Goal: Information Seeking & Learning: Check status

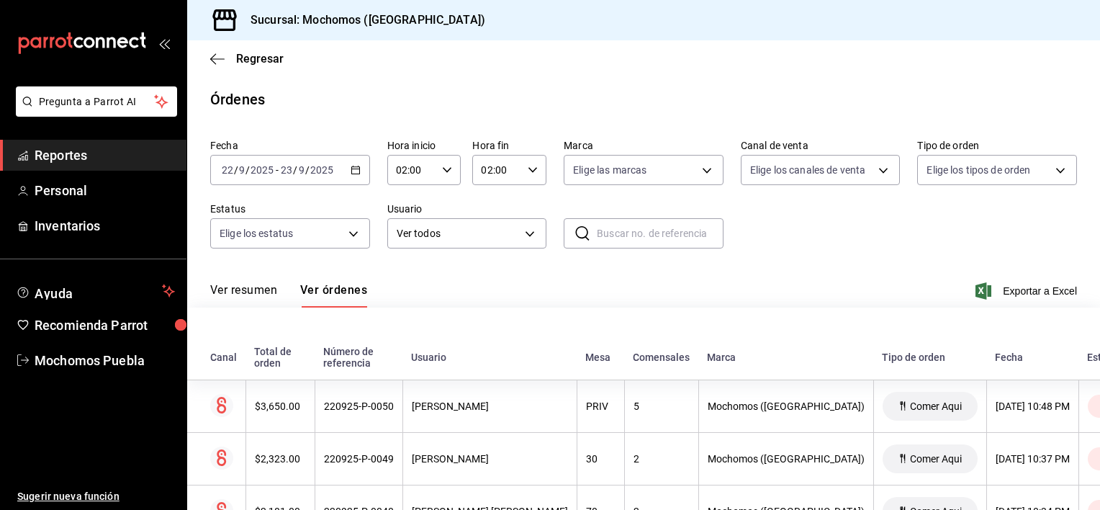
scroll to position [2016, 0]
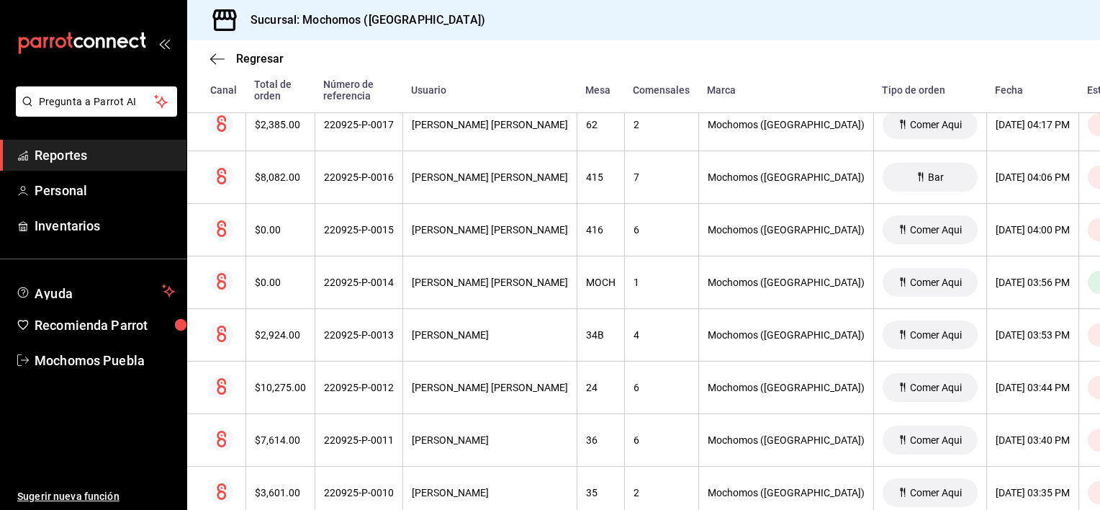
click at [99, 153] on span "Reportes" at bounding box center [105, 154] width 140 height 19
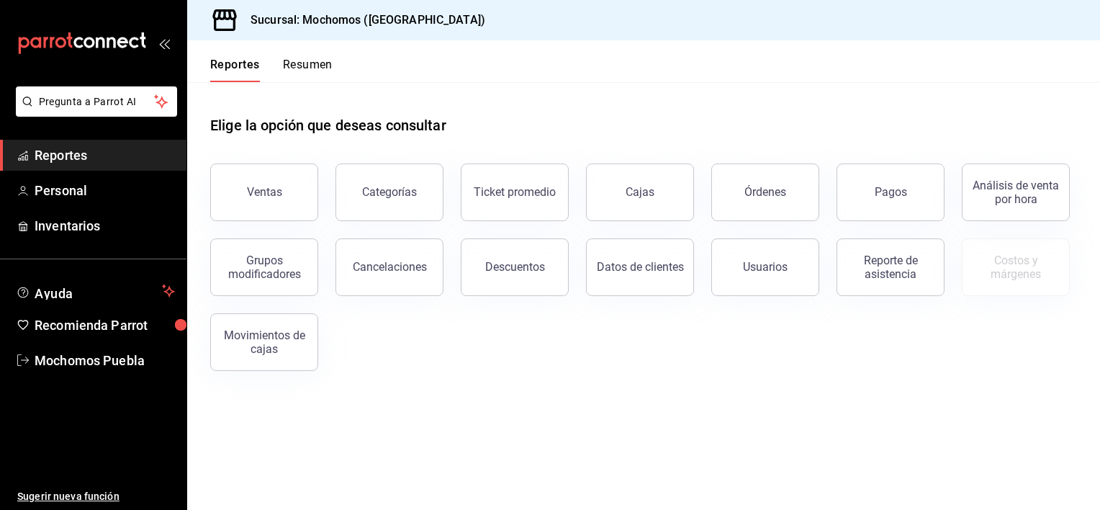
click at [99, 153] on span "Reportes" at bounding box center [105, 154] width 140 height 19
click at [261, 202] on button "Ventas" at bounding box center [264, 192] width 108 height 58
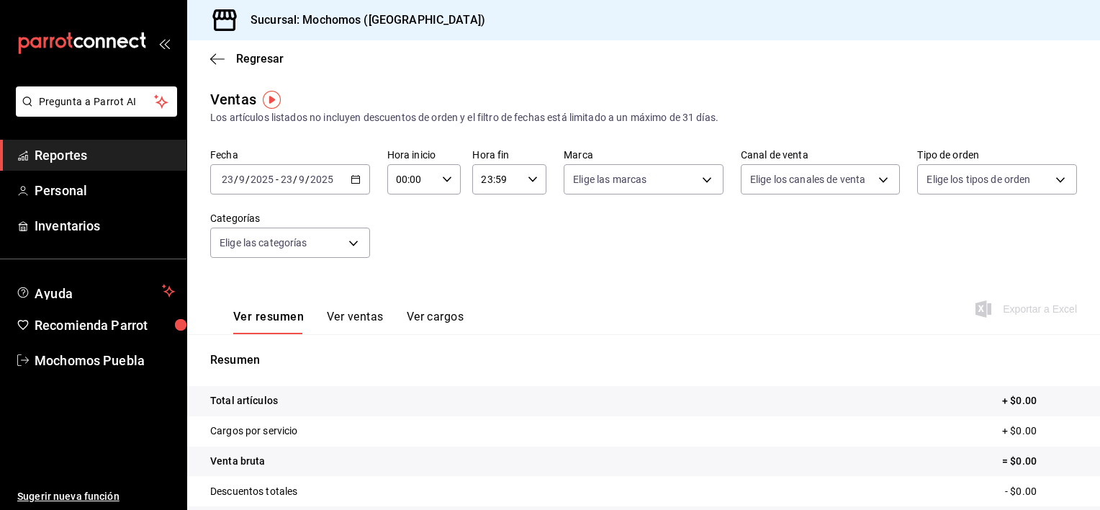
click at [351, 180] on icon "button" at bounding box center [356, 179] width 10 height 10
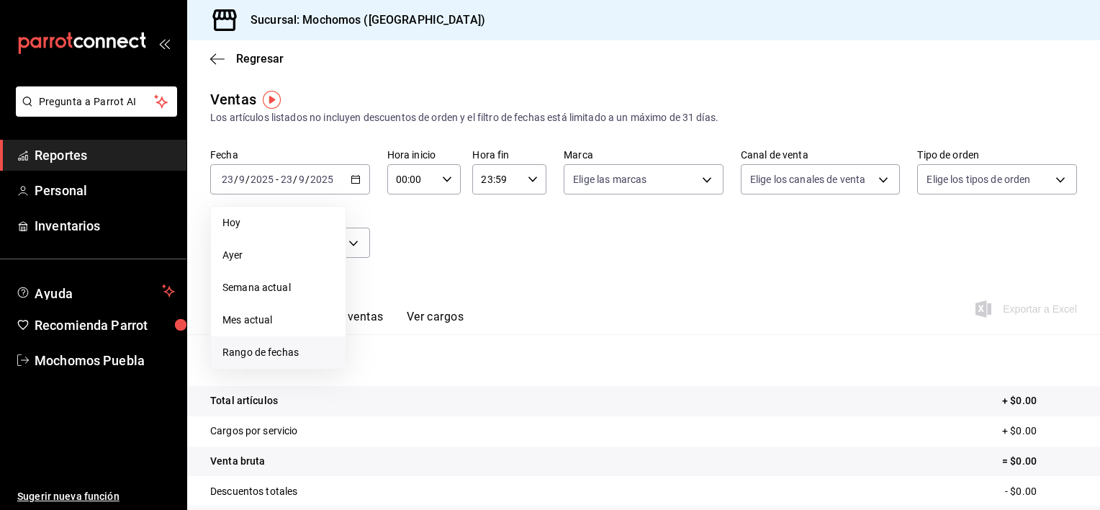
click at [277, 352] on span "Rango de fechas" at bounding box center [278, 352] width 112 height 15
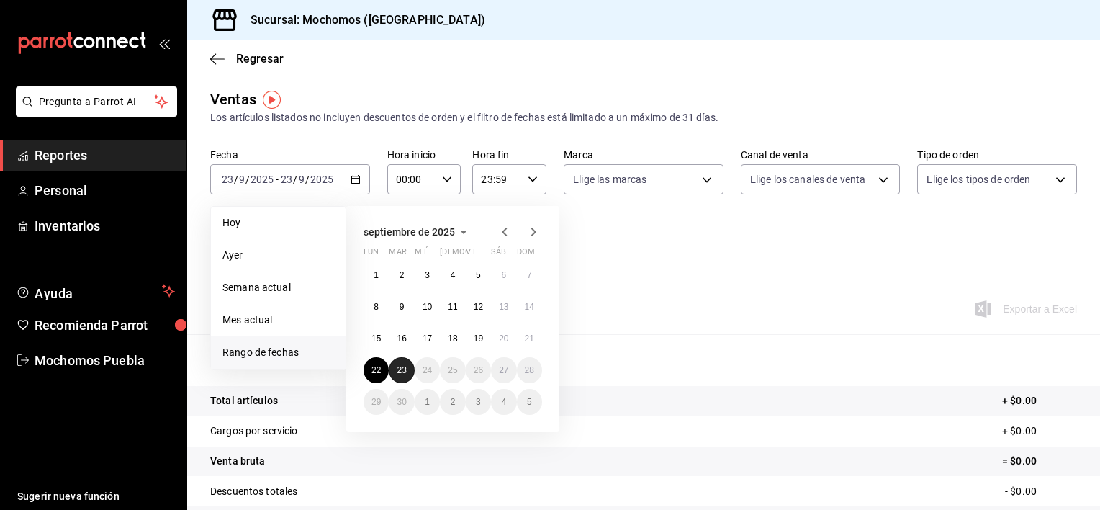
click at [397, 376] on button "23" at bounding box center [401, 370] width 25 height 26
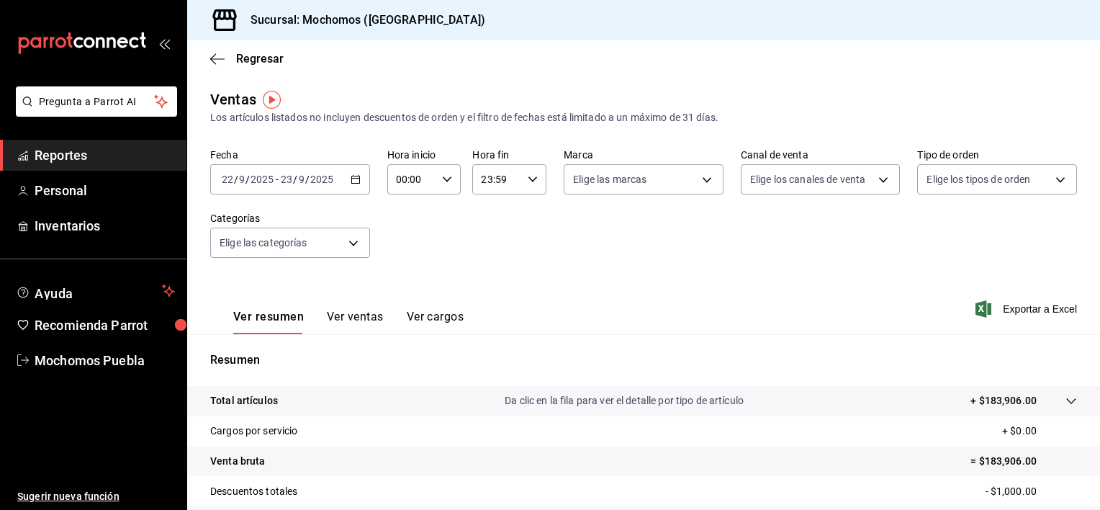
click at [544, 294] on div "Ver resumen Ver ventas Ver cargos Exportar a Excel" at bounding box center [643, 304] width 913 height 59
click at [445, 181] on \(Stroke\) "button" at bounding box center [447, 178] width 9 height 5
click at [407, 282] on span "02" at bounding box center [404, 285] width 14 height 12
type input "02:00"
click at [516, 187] on div at bounding box center [550, 255] width 1100 height 510
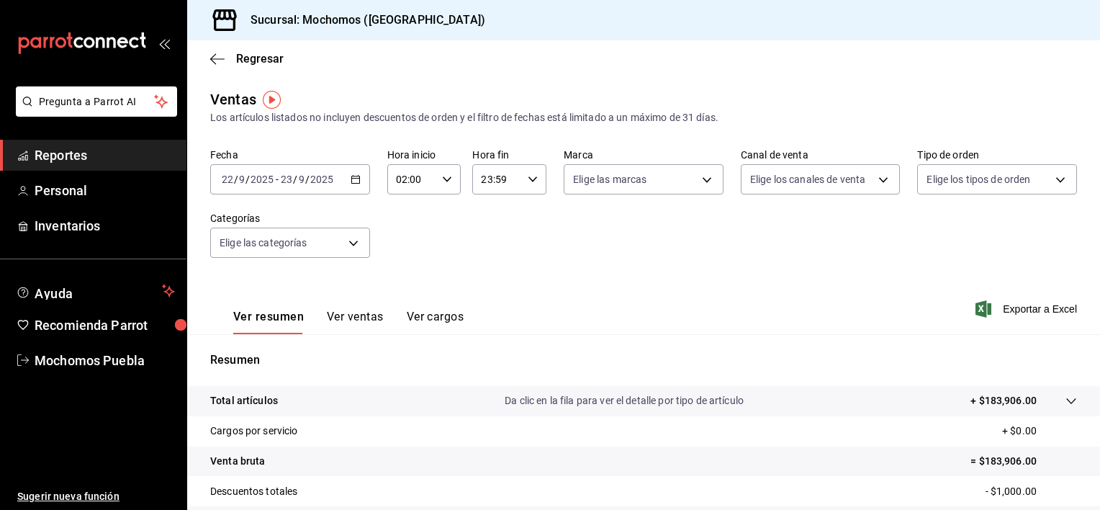
click at [518, 187] on div "23:59 Hora fin" at bounding box center [509, 179] width 74 height 30
click at [491, 218] on button "21" at bounding box center [487, 227] width 31 height 29
type input "21:59"
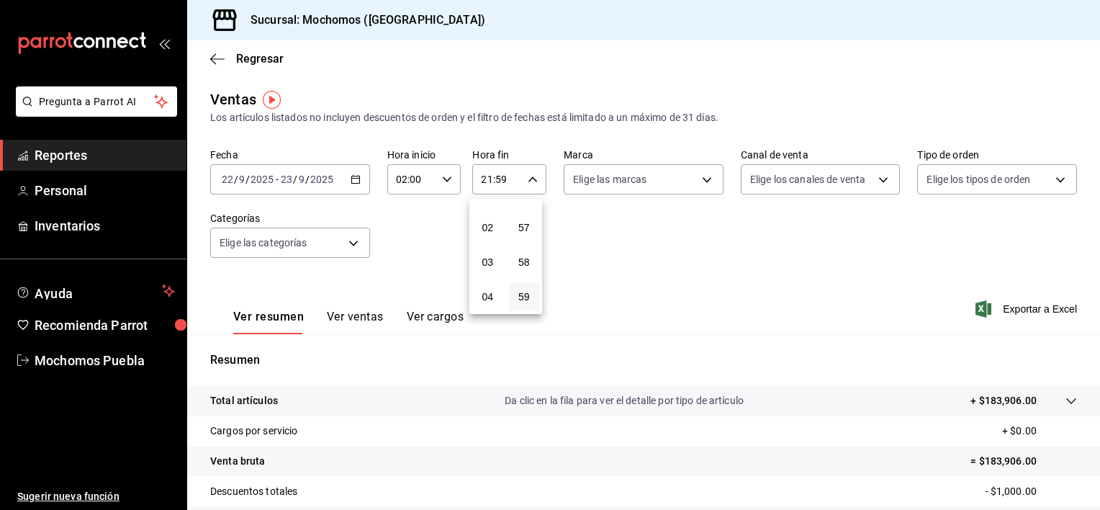
click at [491, 218] on button "02" at bounding box center [487, 227] width 31 height 29
click at [521, 216] on button "57" at bounding box center [524, 227] width 31 height 29
type input "02:57"
click at [521, 216] on span "00" at bounding box center [525, 216] width 14 height 12
type input "02:00"
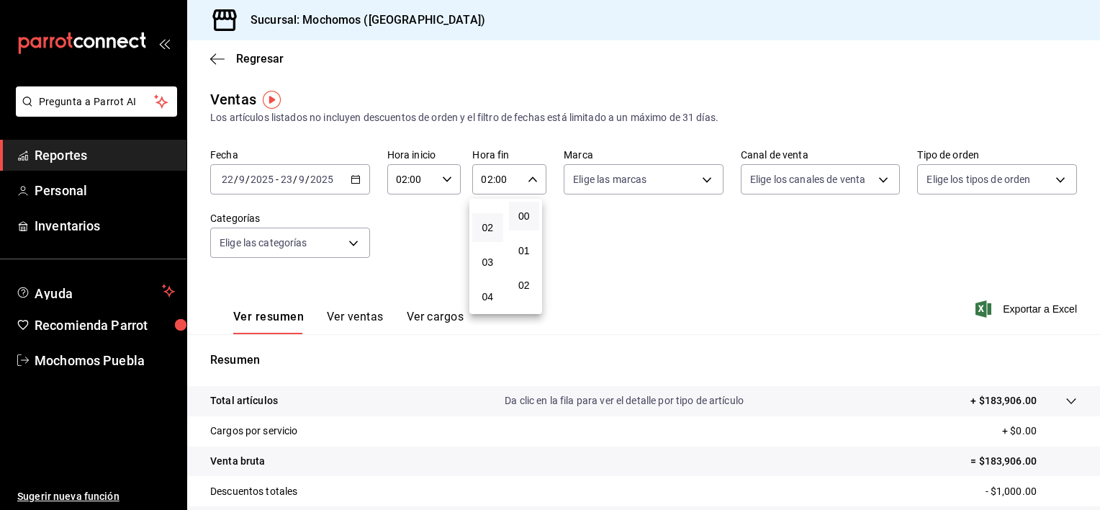
click at [521, 216] on span "00" at bounding box center [525, 216] width 14 height 12
click at [763, 269] on div at bounding box center [550, 255] width 1100 height 510
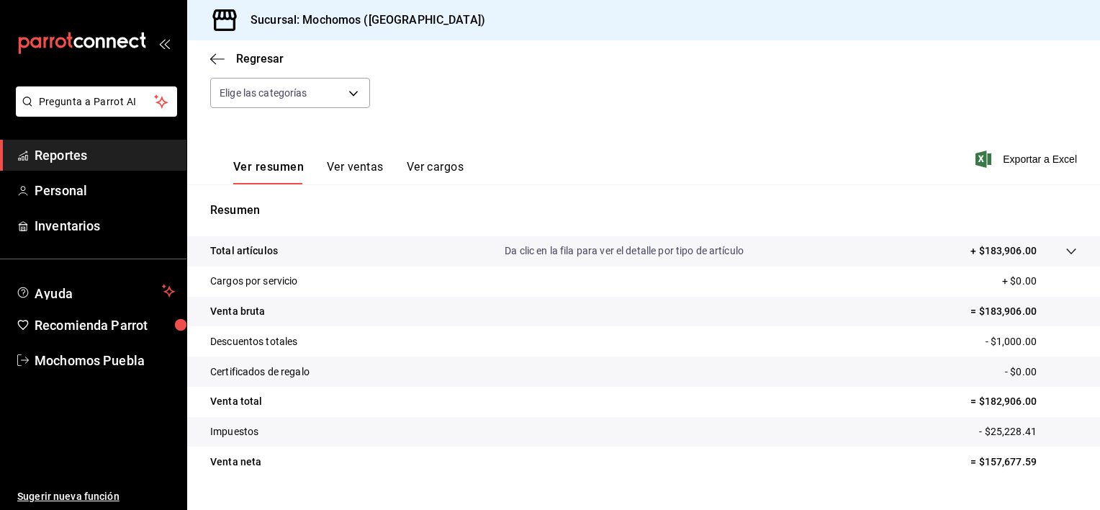
scroll to position [180, 0]
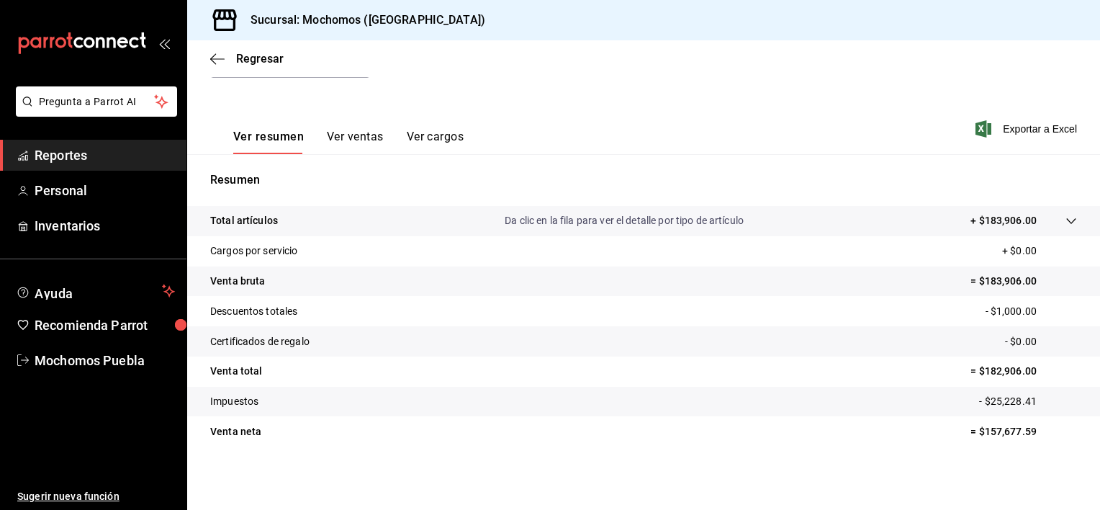
click at [85, 150] on span "Reportes" at bounding box center [105, 154] width 140 height 19
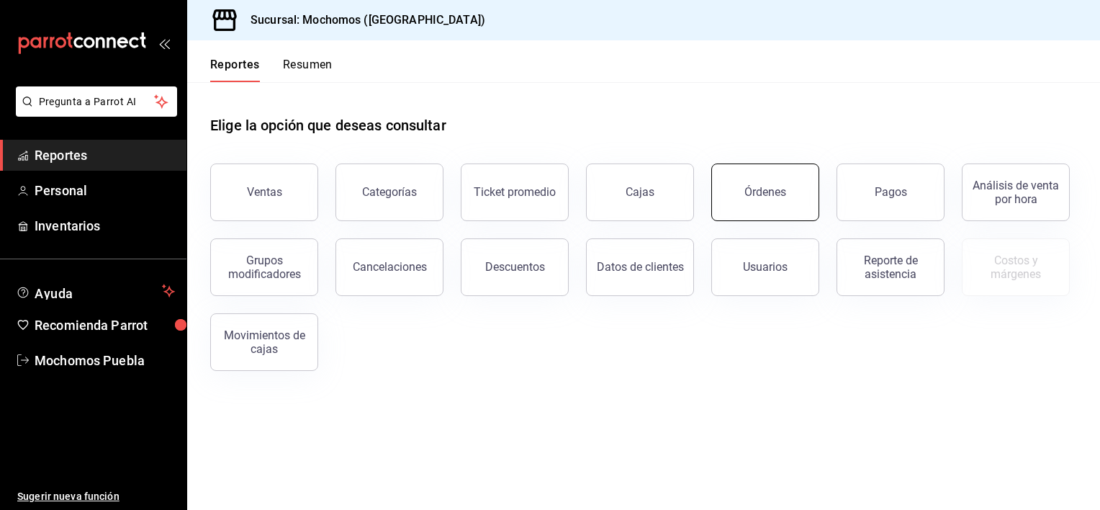
click at [734, 207] on button "Órdenes" at bounding box center [765, 192] width 108 height 58
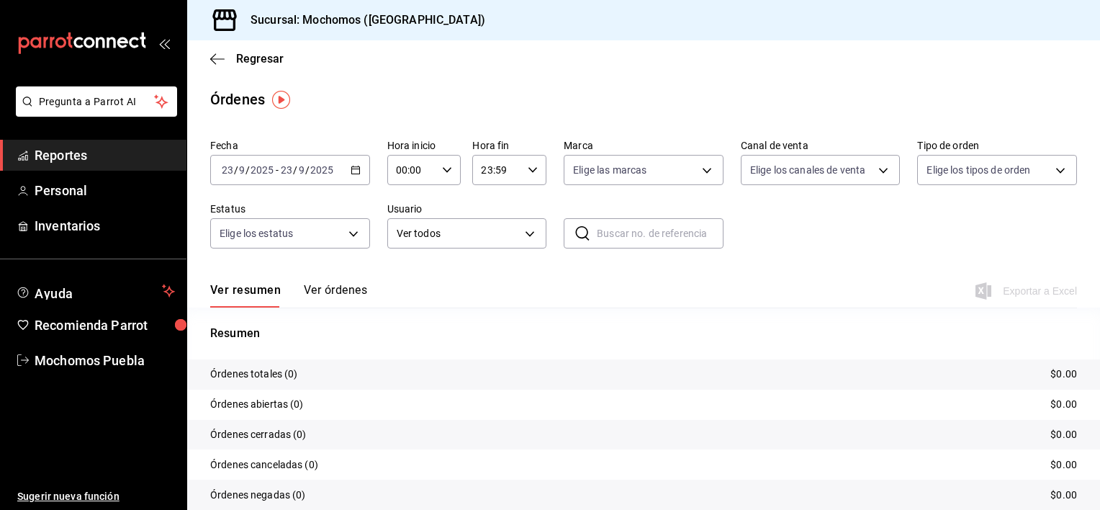
click at [321, 167] on input "2025" at bounding box center [322, 170] width 24 height 12
click at [351, 166] on icon "button" at bounding box center [356, 170] width 10 height 10
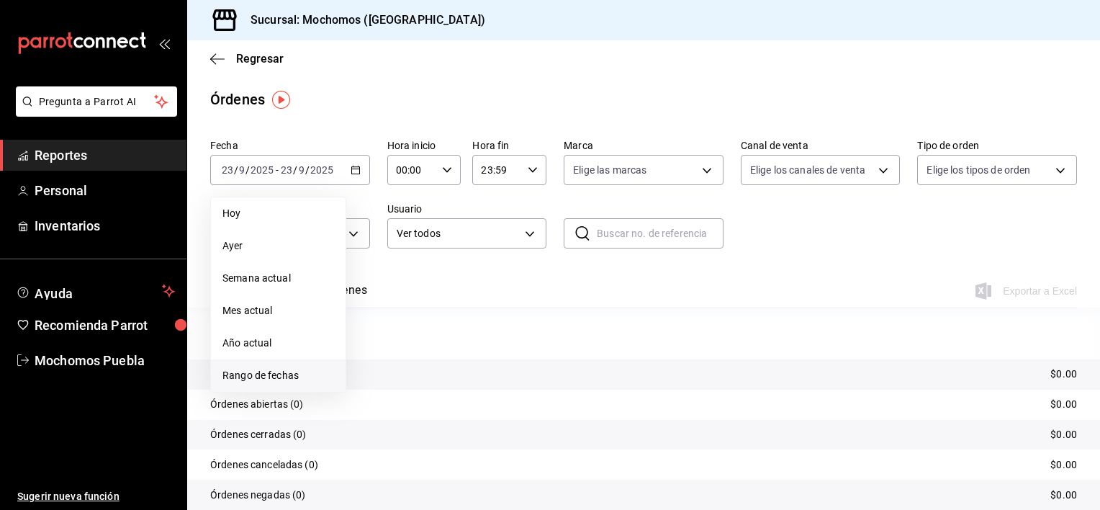
click at [269, 371] on span "Rango de fechas" at bounding box center [278, 375] width 112 height 15
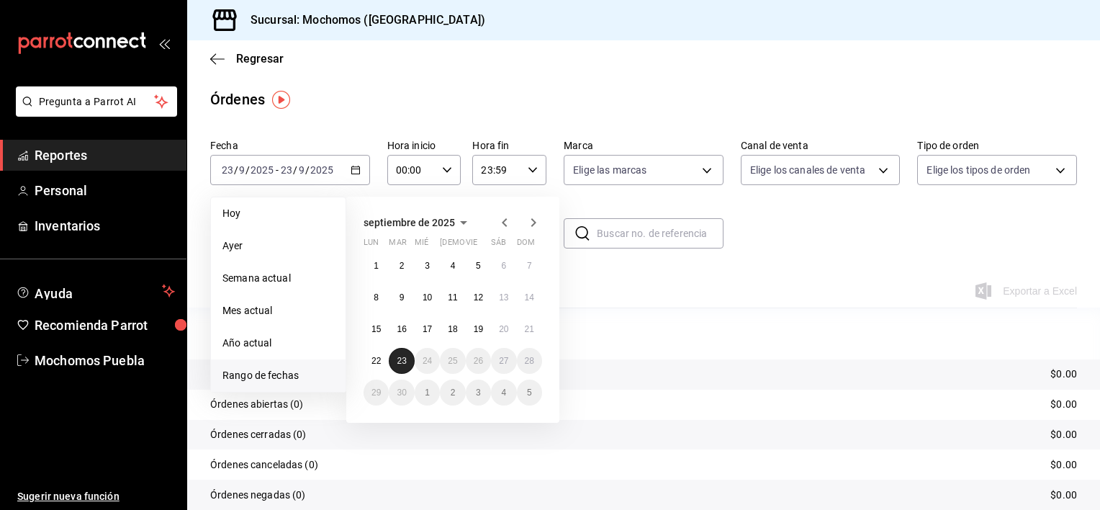
click at [392, 354] on button "23" at bounding box center [401, 361] width 25 height 26
click at [377, 357] on abbr "22" at bounding box center [375, 361] width 9 height 10
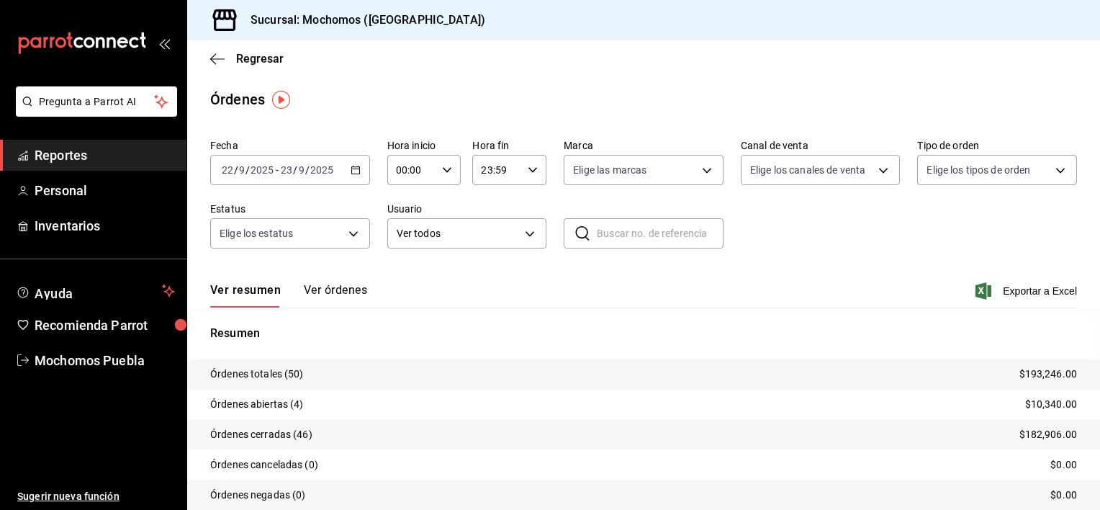
click at [443, 171] on \(Stroke\) "button" at bounding box center [447, 169] width 9 height 5
click at [412, 284] on button "02" at bounding box center [403, 275] width 31 height 29
type input "02:00"
click at [532, 172] on div at bounding box center [550, 255] width 1100 height 510
click at [532, 172] on icon "button" at bounding box center [533, 170] width 10 height 10
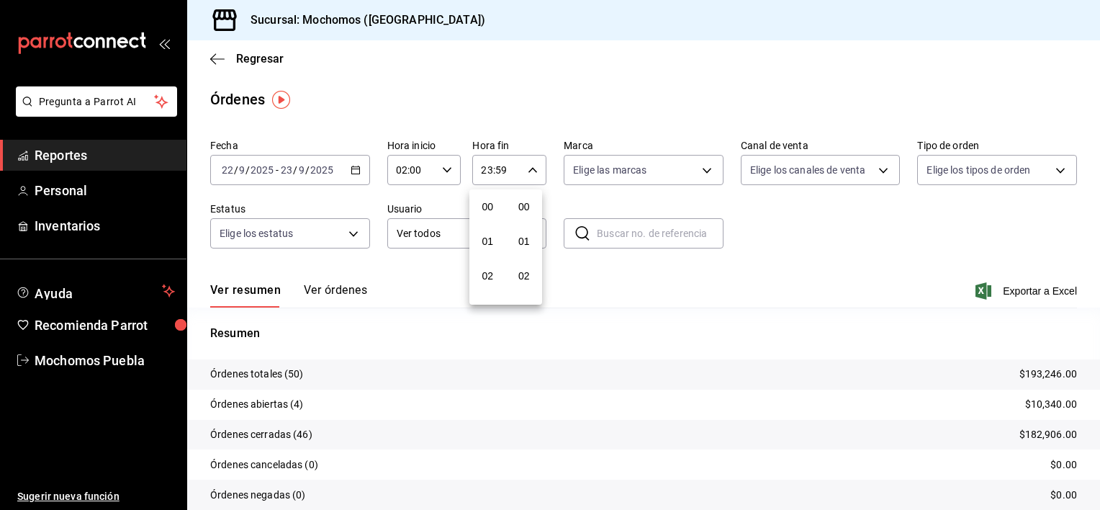
scroll to position [1993, 0]
click at [482, 225] on button "21" at bounding box center [487, 218] width 31 height 29
click at [482, 224] on span "02" at bounding box center [488, 218] width 14 height 12
click at [527, 225] on button "57" at bounding box center [524, 218] width 31 height 29
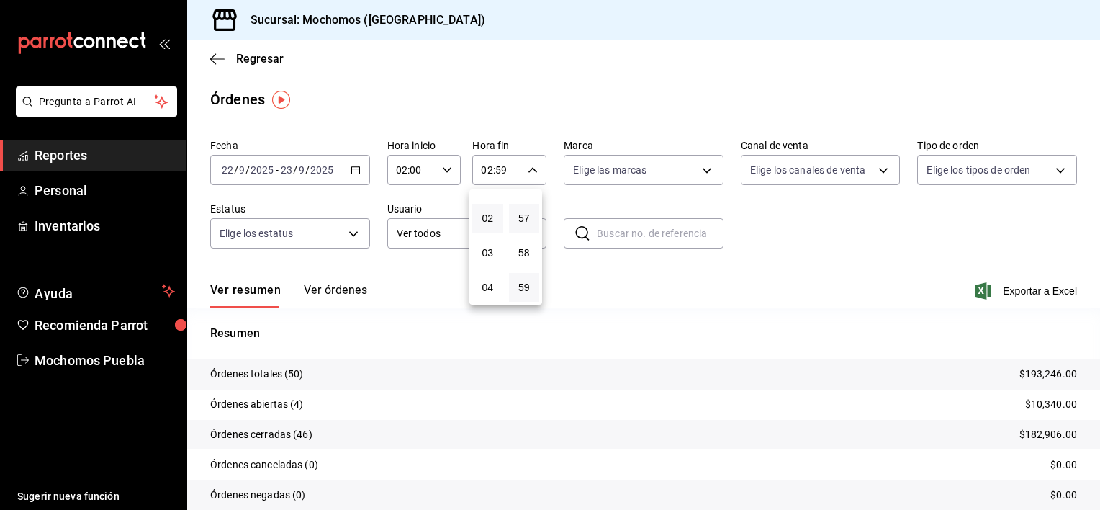
type input "02:57"
click at [527, 201] on span "00" at bounding box center [525, 207] width 14 height 12
type input "02:00"
click at [634, 298] on div at bounding box center [550, 255] width 1100 height 510
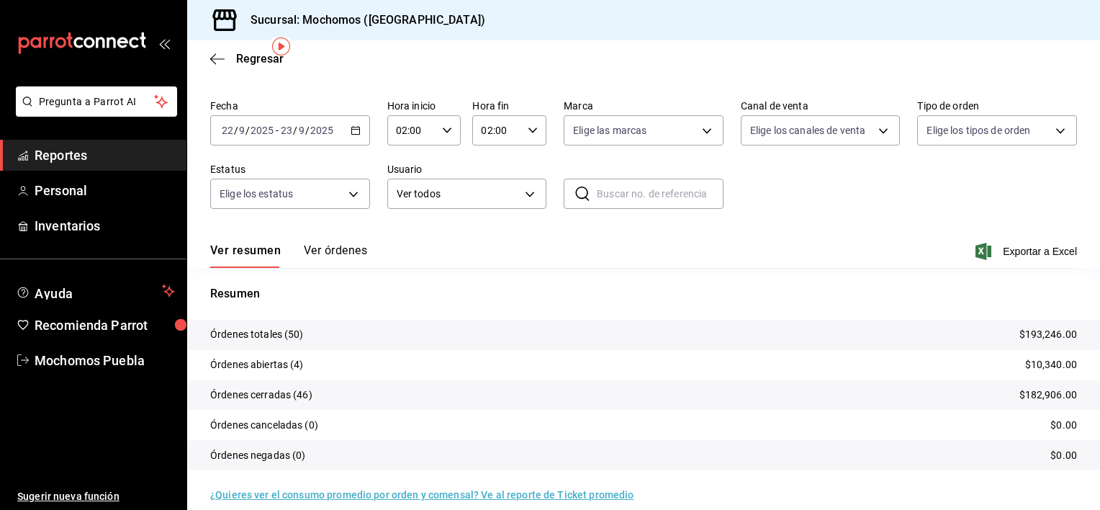
scroll to position [55, 0]
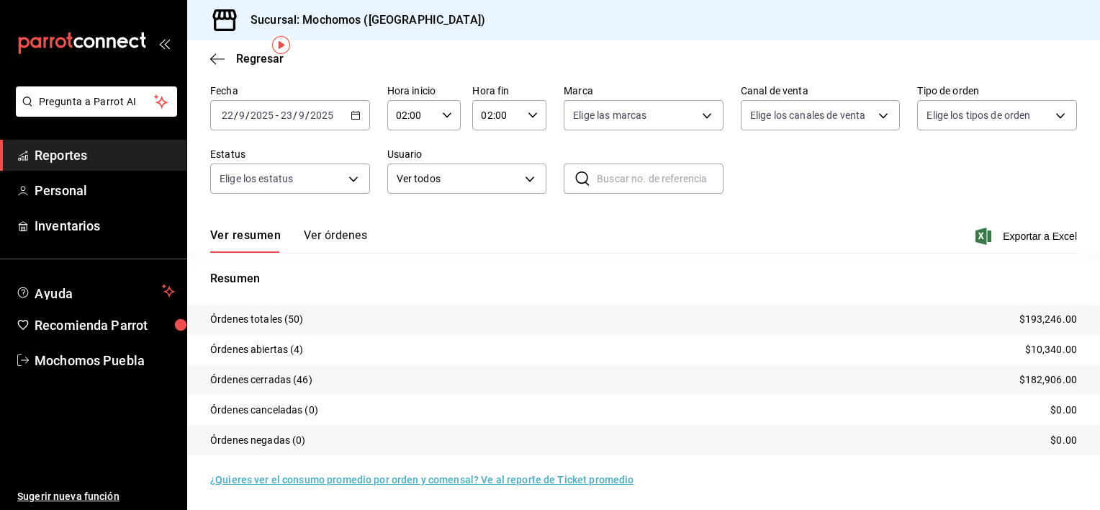
click at [392, 348] on tr "Órdenes abiertas (4) $10,340.00" at bounding box center [643, 350] width 913 height 30
click at [351, 238] on button "Ver órdenes" at bounding box center [335, 240] width 63 height 24
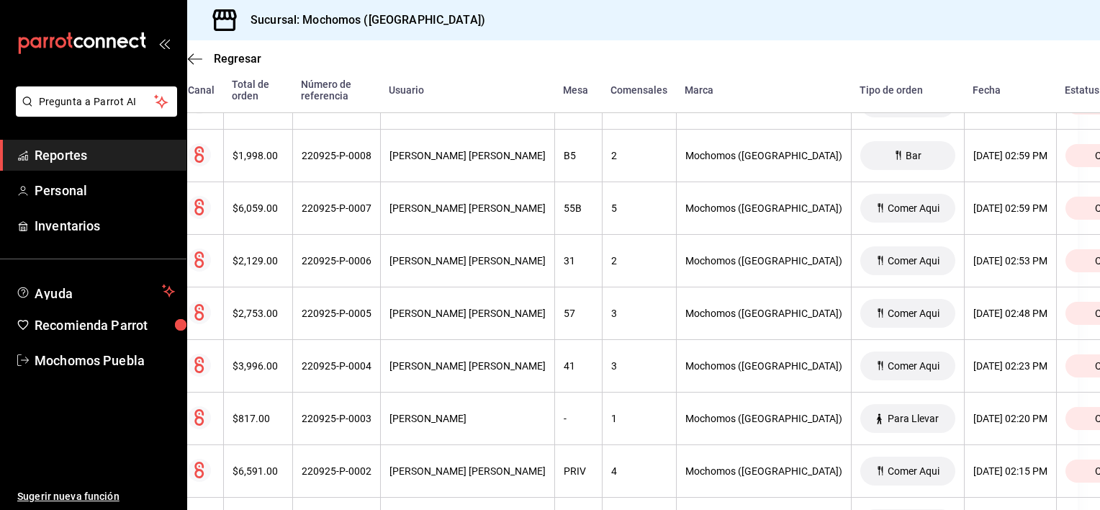
scroll to position [2531, 22]
